Goal: Task Accomplishment & Management: Manage account settings

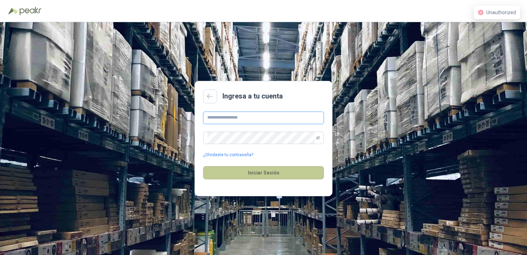
type input "**********"
click at [258, 172] on button "Iniciar Sesión" at bounding box center [263, 172] width 121 height 13
